Goal: Task Accomplishment & Management: Use online tool/utility

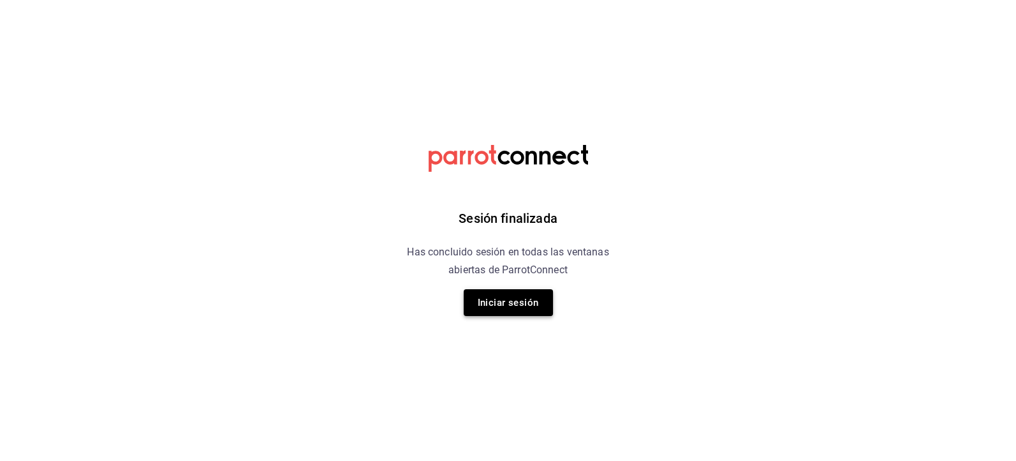
click at [520, 311] on button "Iniciar sesión" at bounding box center [508, 302] width 89 height 27
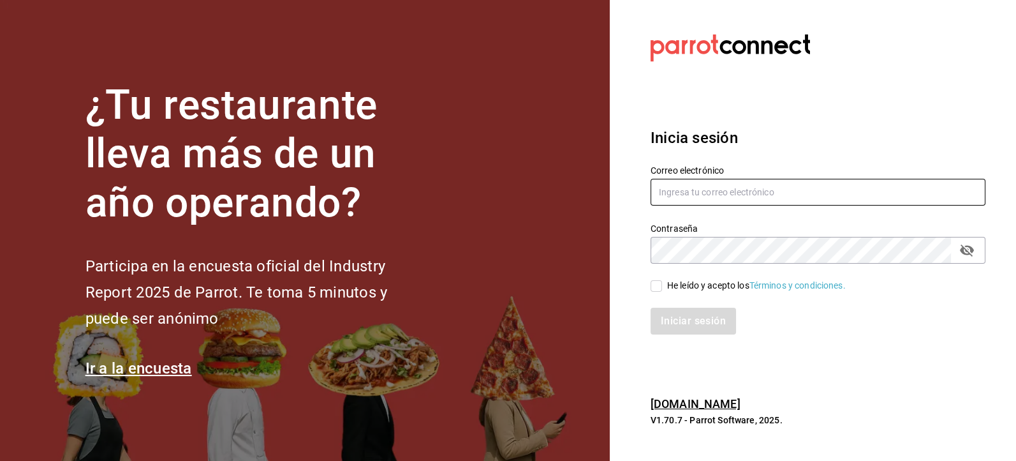
click at [713, 194] on input "text" at bounding box center [818, 192] width 335 height 27
type input "jbazan2908@hotmail.com"
click at [660, 290] on input "He leído y acepto los Términos y condiciones." at bounding box center [656, 285] width 11 height 11
checkbox input "true"
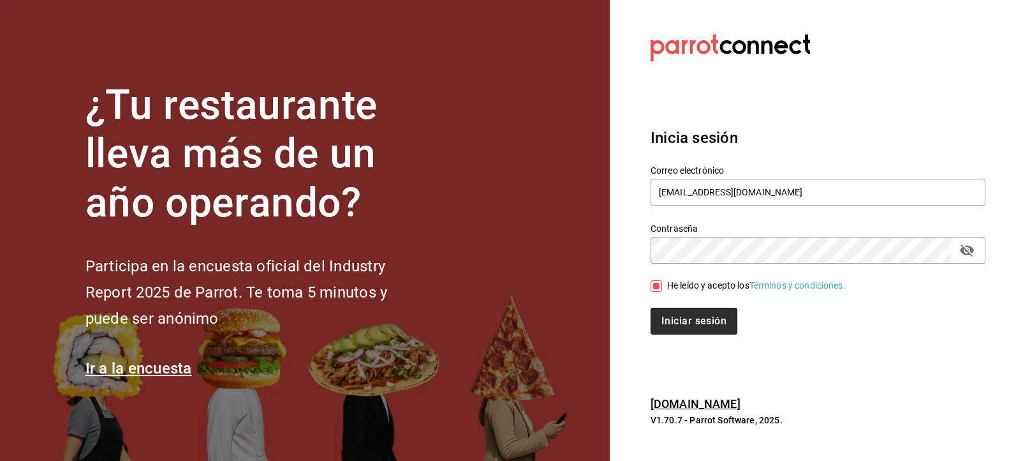
click at [685, 323] on button "Iniciar sesión" at bounding box center [694, 320] width 87 height 27
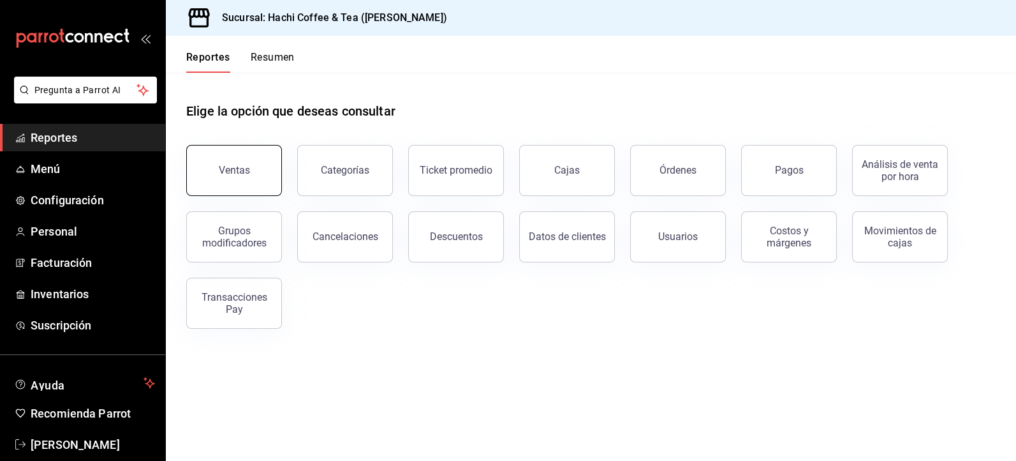
click at [248, 186] on button "Ventas" at bounding box center [234, 170] width 96 height 51
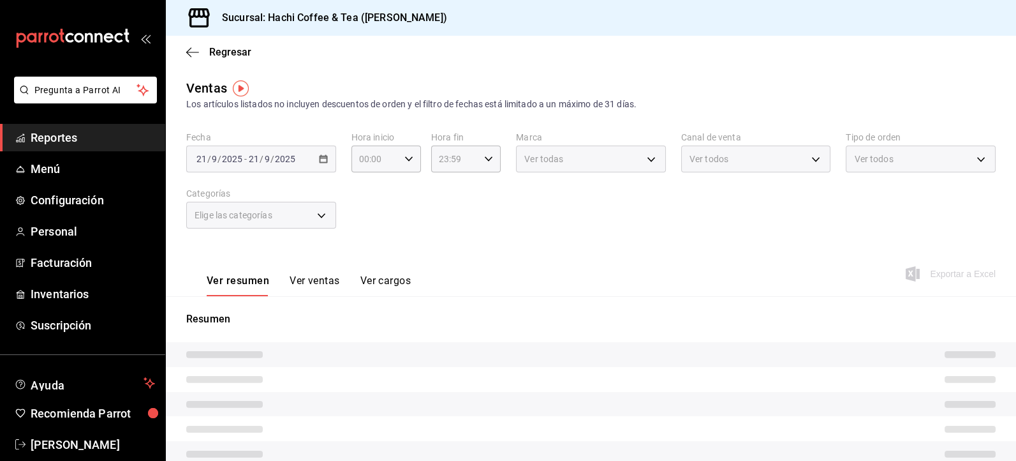
click at [319, 219] on div "Elige las categorías" at bounding box center [261, 215] width 150 height 27
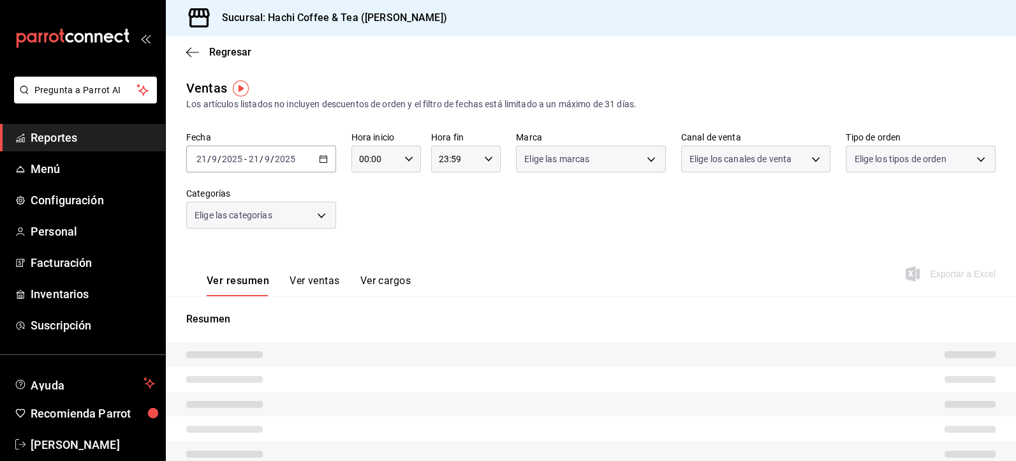
click at [319, 213] on body "Pregunta a Parrot AI Reportes Menú Configuración Personal Facturación Inventari…" at bounding box center [508, 230] width 1016 height 461
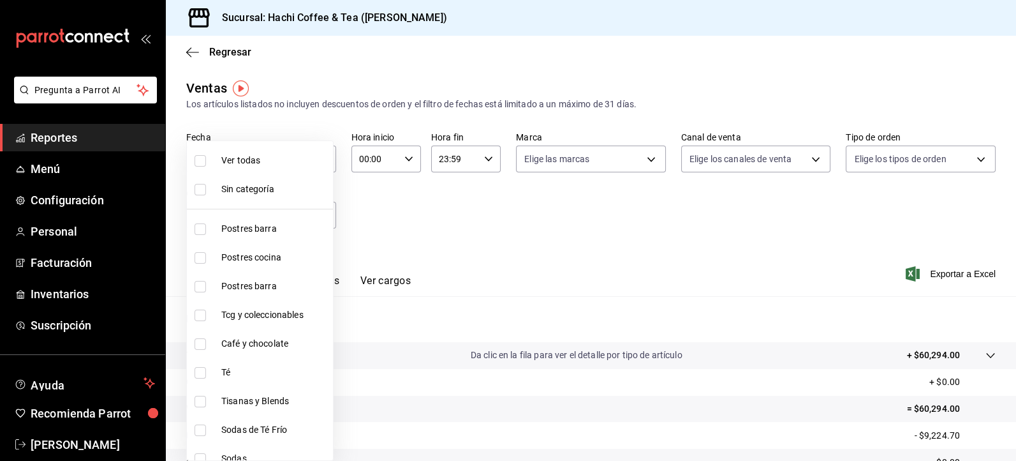
click at [442, 230] on div at bounding box center [508, 230] width 1016 height 461
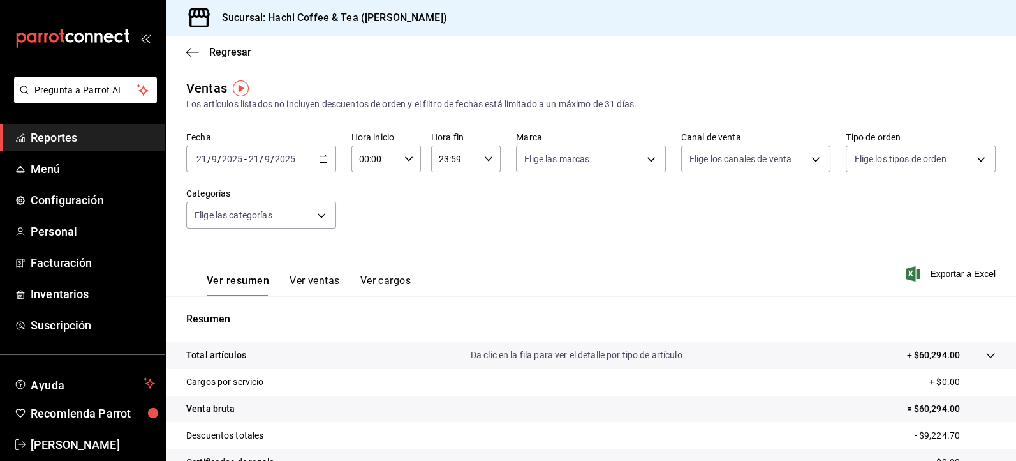
click at [94, 132] on span "Reportes" at bounding box center [93, 137] width 124 height 17
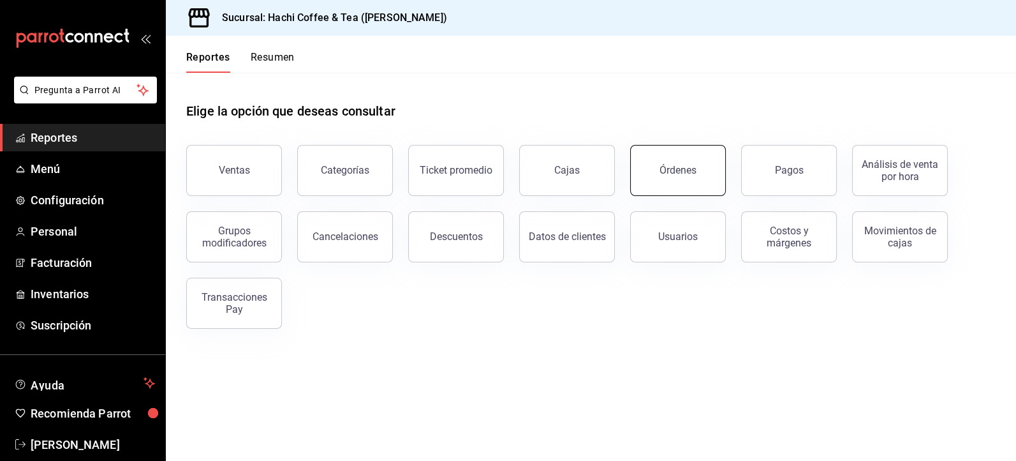
click at [649, 179] on button "Órdenes" at bounding box center [678, 170] width 96 height 51
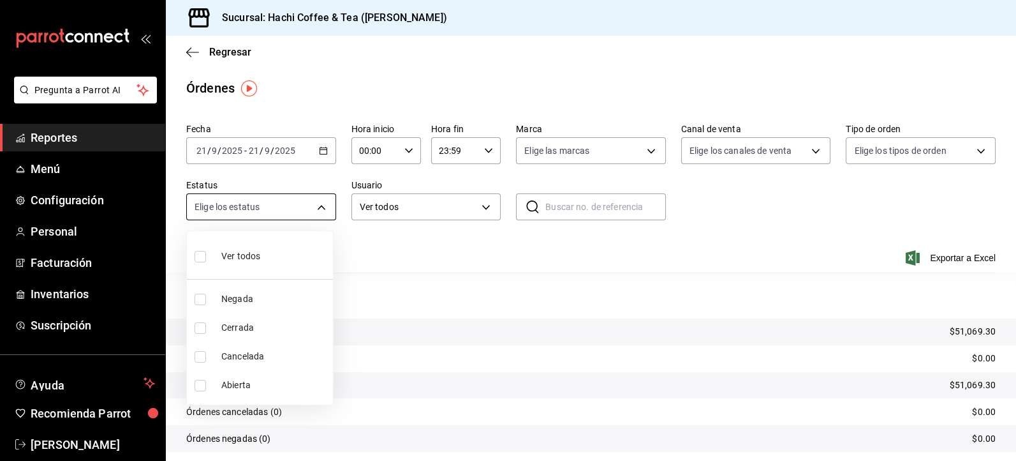
click at [320, 209] on body "Pregunta a Parrot AI Reportes Menú Configuración Personal Facturación Inventari…" at bounding box center [508, 230] width 1016 height 461
click at [244, 355] on span "Cancelada" at bounding box center [274, 356] width 107 height 13
type input "CANCELED"
checkbox input "true"
